Goal: Find contact information: Obtain details needed to contact an individual or organization

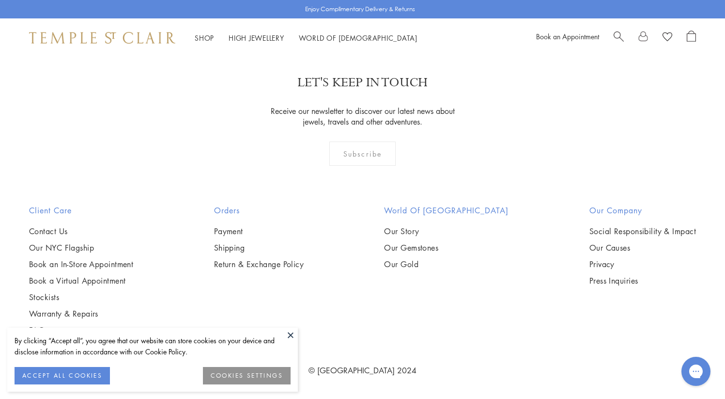
scroll to position [5188, 0]
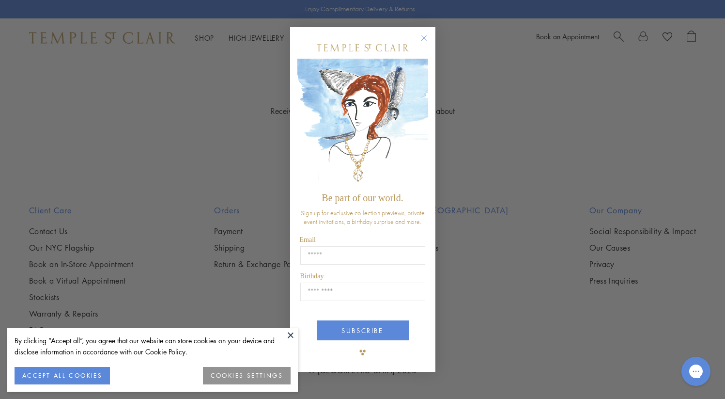
click at [425, 38] on circle "Close dialog" at bounding box center [424, 38] width 12 height 12
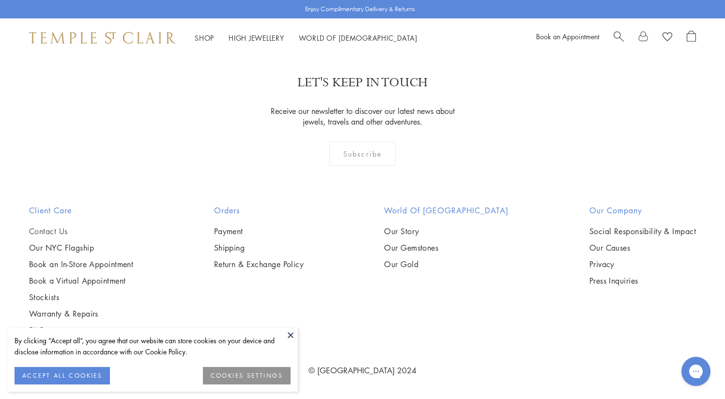
click at [60, 230] on link "Contact Us" at bounding box center [81, 231] width 104 height 11
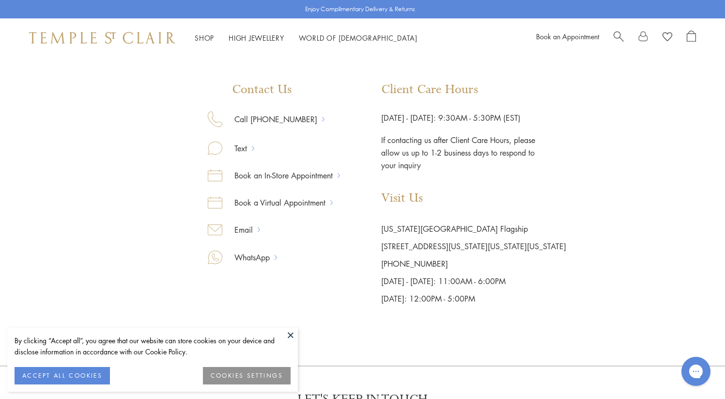
scroll to position [138, 0]
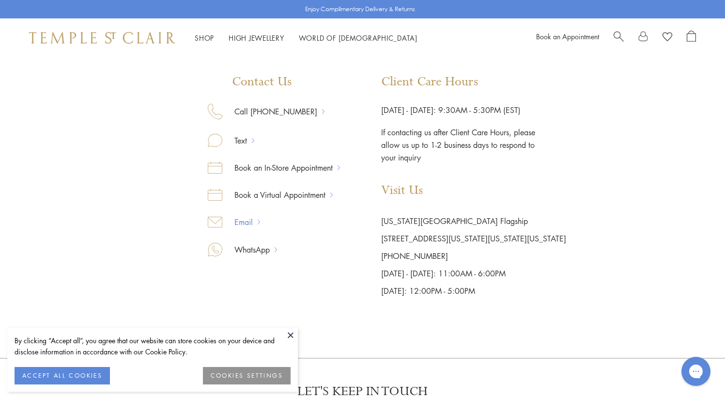
click at [240, 217] on link "Email" at bounding box center [239, 222] width 35 height 13
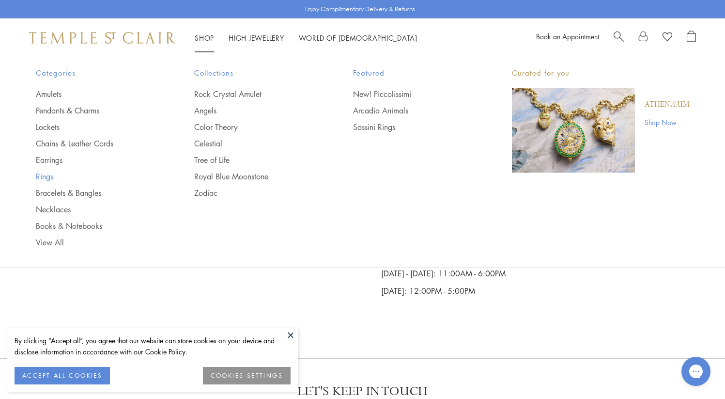
click at [42, 177] on link "Rings" at bounding box center [96, 176] width 120 height 11
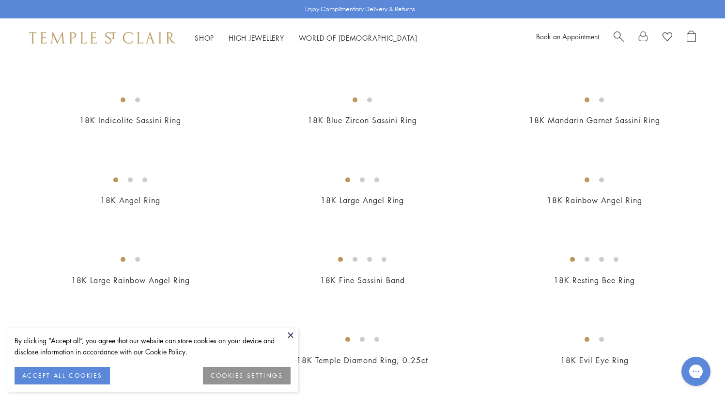
scroll to position [331, 0]
